Goal: Register for event/course

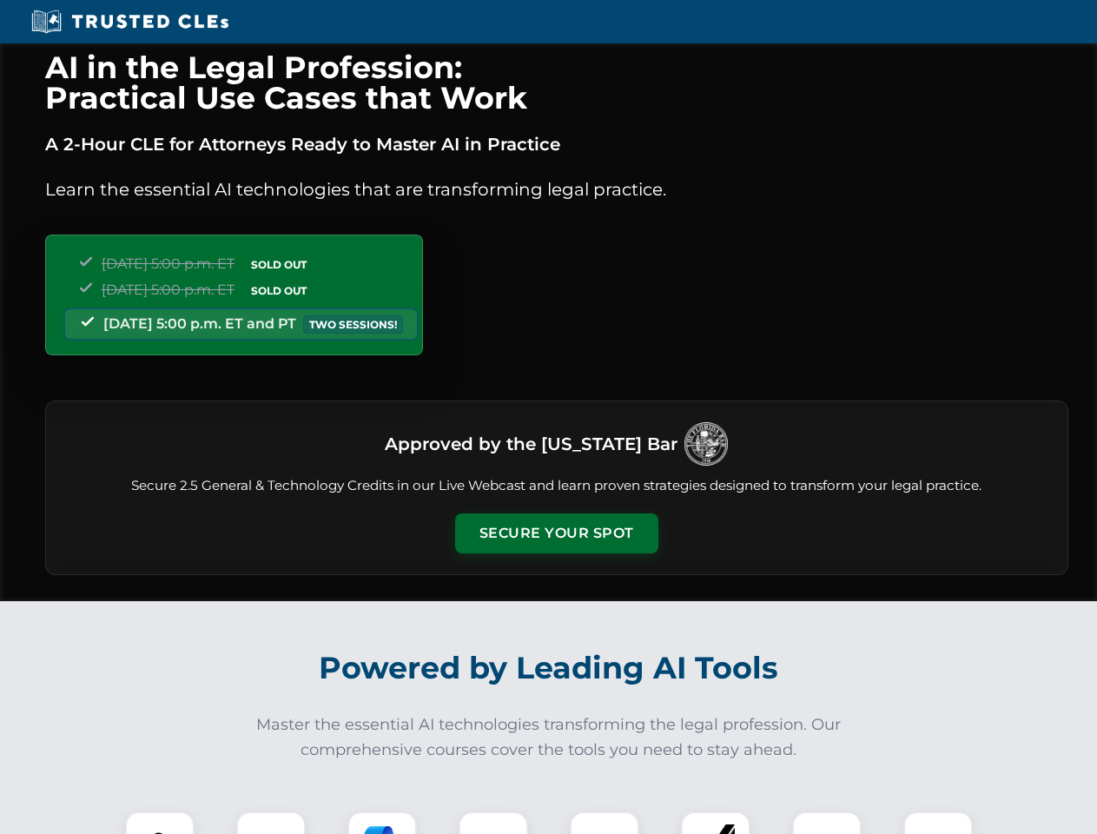
click at [556, 533] on button "Secure Your Spot" at bounding box center [556, 533] width 203 height 40
click at [160, 823] on img at bounding box center [160, 846] width 50 height 50
click at [271, 823] on div at bounding box center [271, 846] width 70 height 70
